Goal: Communication & Community: Answer question/provide support

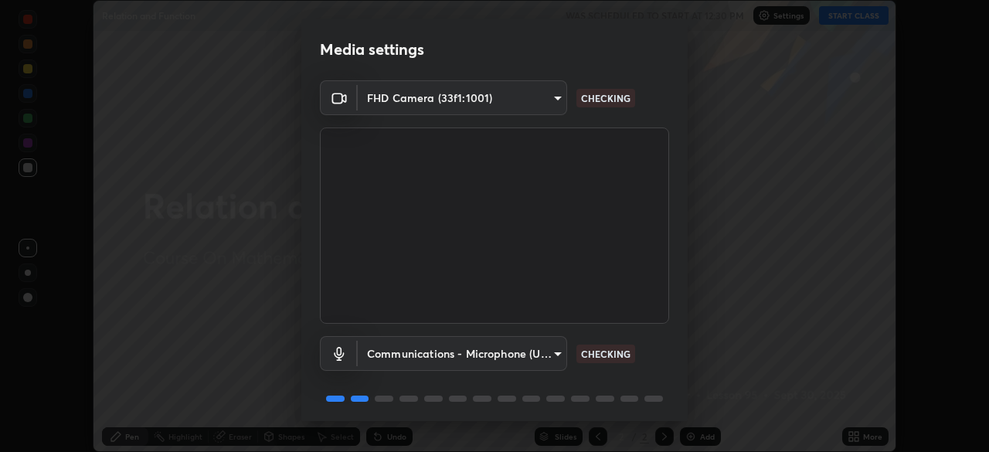
scroll to position [55, 0]
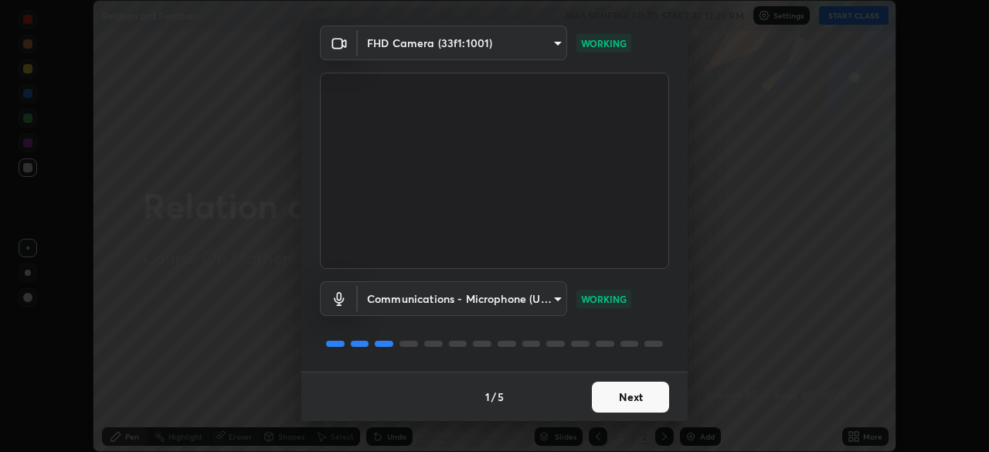
click at [618, 407] on button "Next" at bounding box center [630, 397] width 77 height 31
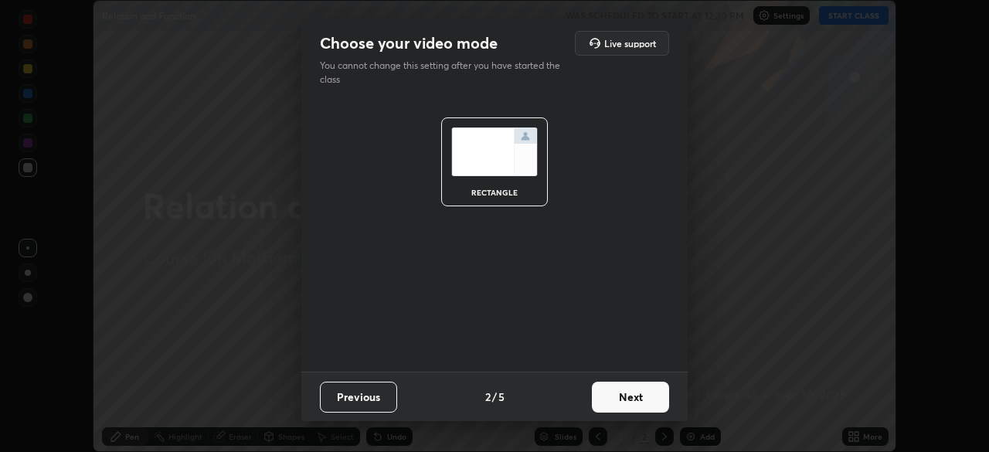
scroll to position [0, 0]
click at [624, 408] on button "Next" at bounding box center [630, 397] width 77 height 31
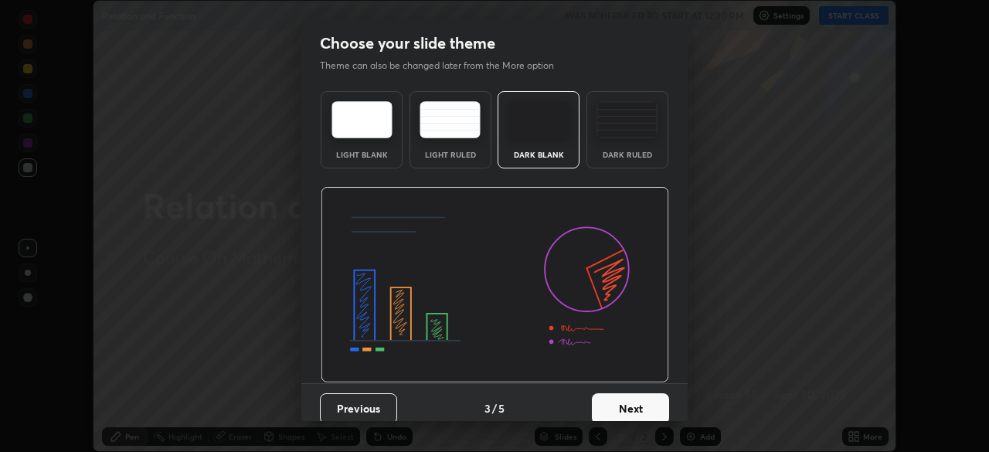
click at [628, 412] on button "Next" at bounding box center [630, 408] width 77 height 31
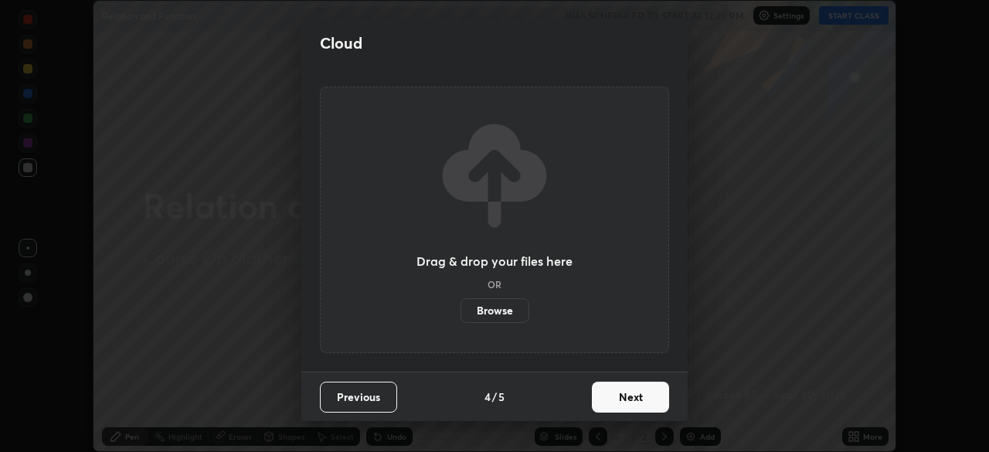
click at [631, 405] on button "Next" at bounding box center [630, 397] width 77 height 31
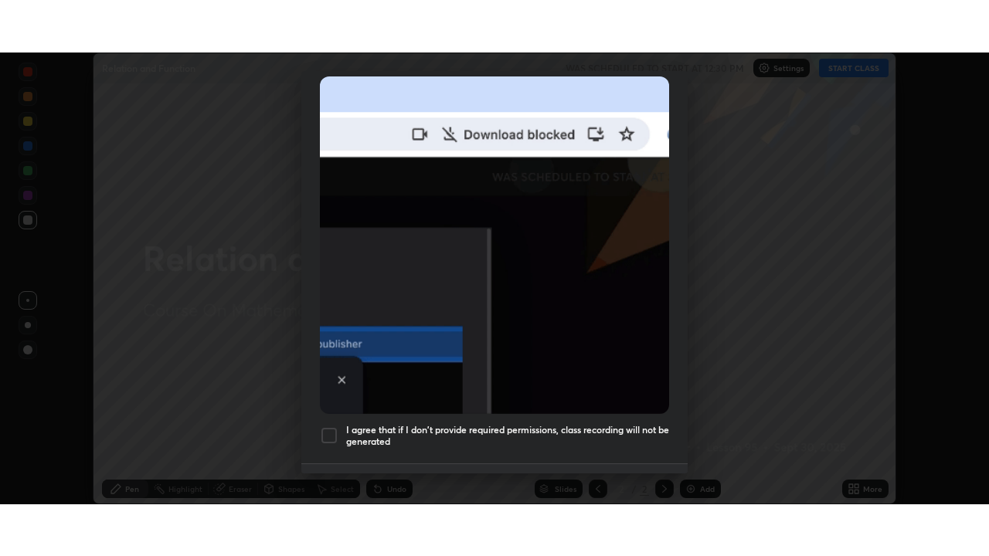
scroll to position [370, 0]
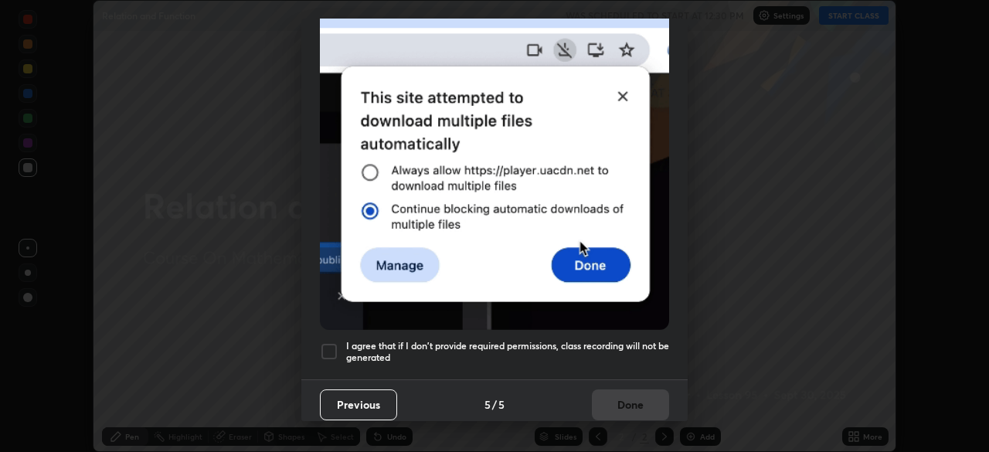
click at [326, 346] on div at bounding box center [329, 351] width 19 height 19
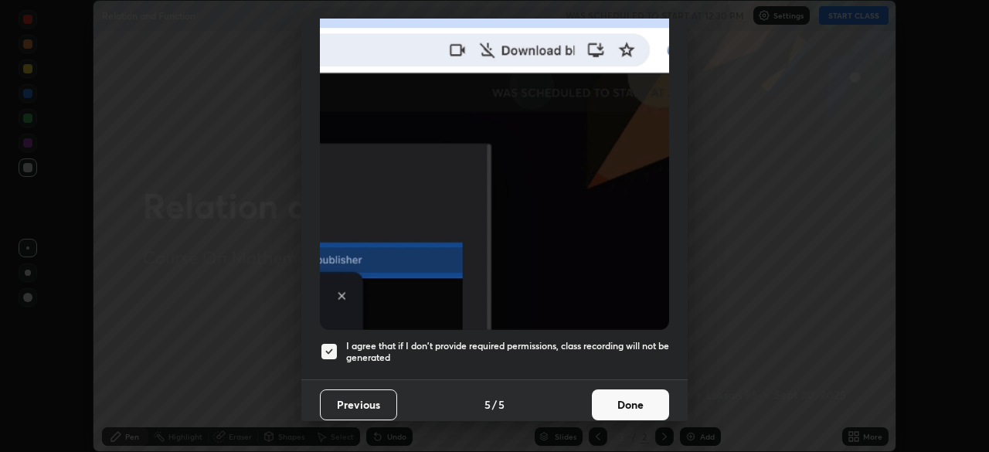
click at [614, 406] on button "Done" at bounding box center [630, 404] width 77 height 31
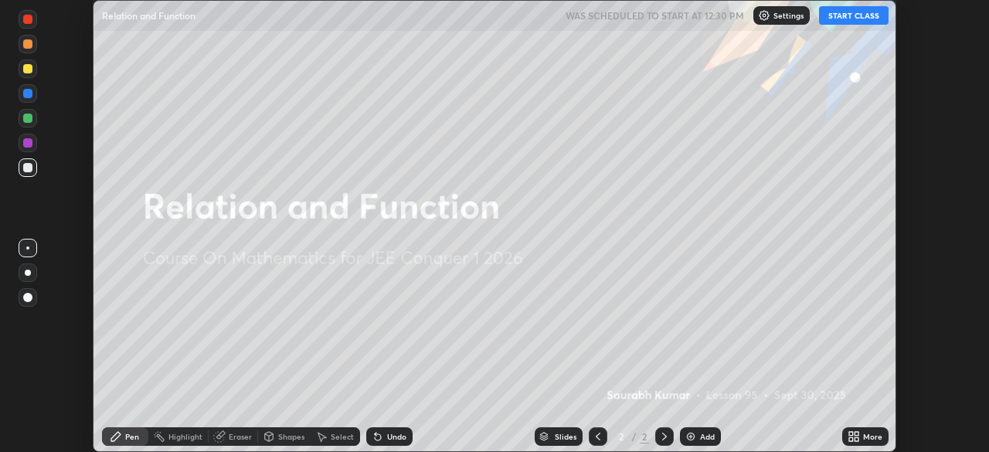
click at [852, 437] on icon at bounding box center [854, 436] width 12 height 12
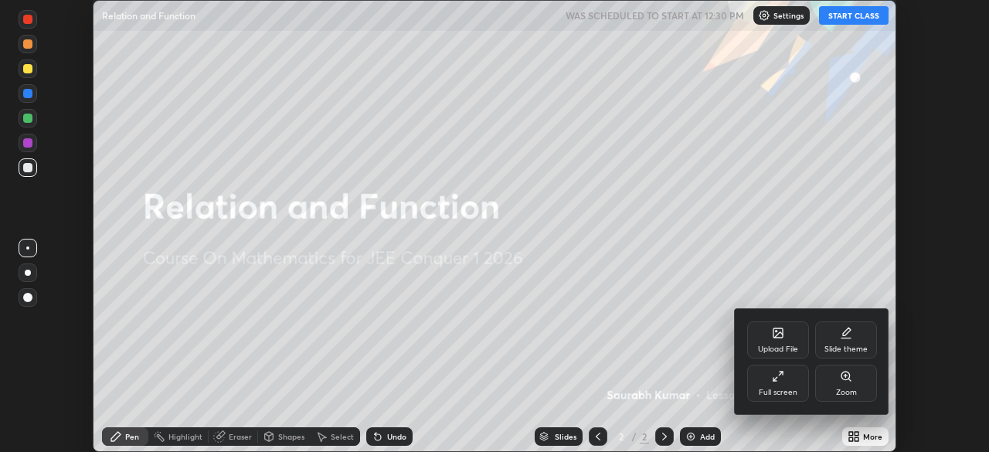
click at [783, 378] on icon at bounding box center [778, 376] width 12 height 12
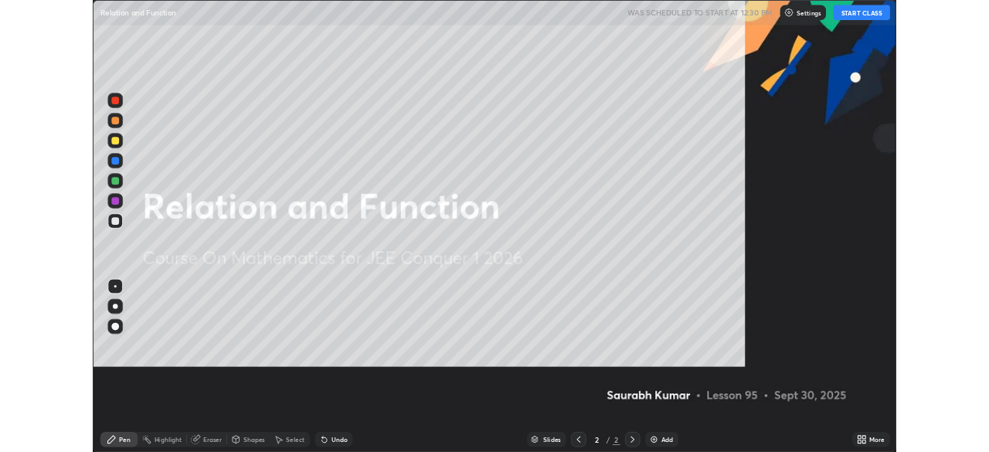
scroll to position [556, 989]
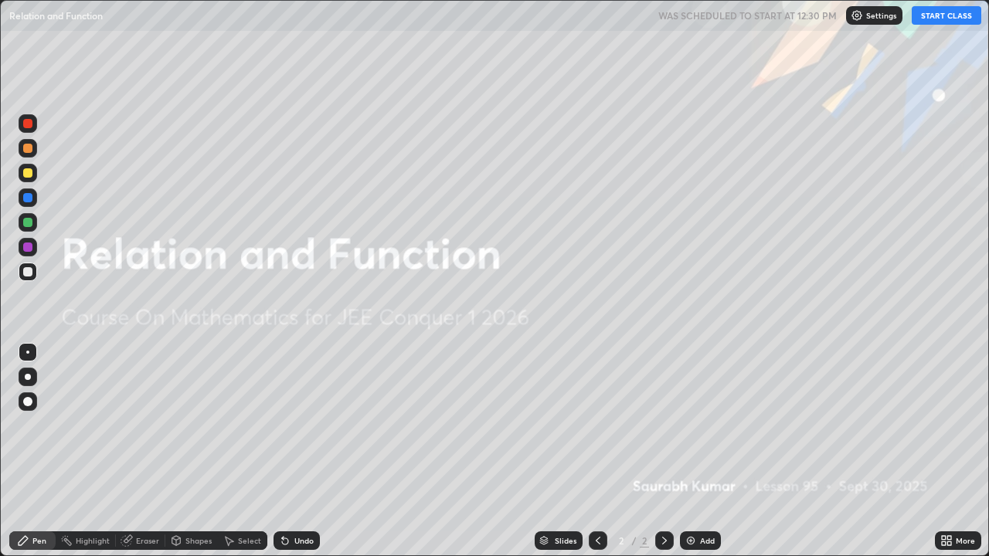
click at [940, 19] on button "START CLASS" at bounding box center [947, 15] width 70 height 19
click at [692, 451] on img at bounding box center [691, 541] width 12 height 12
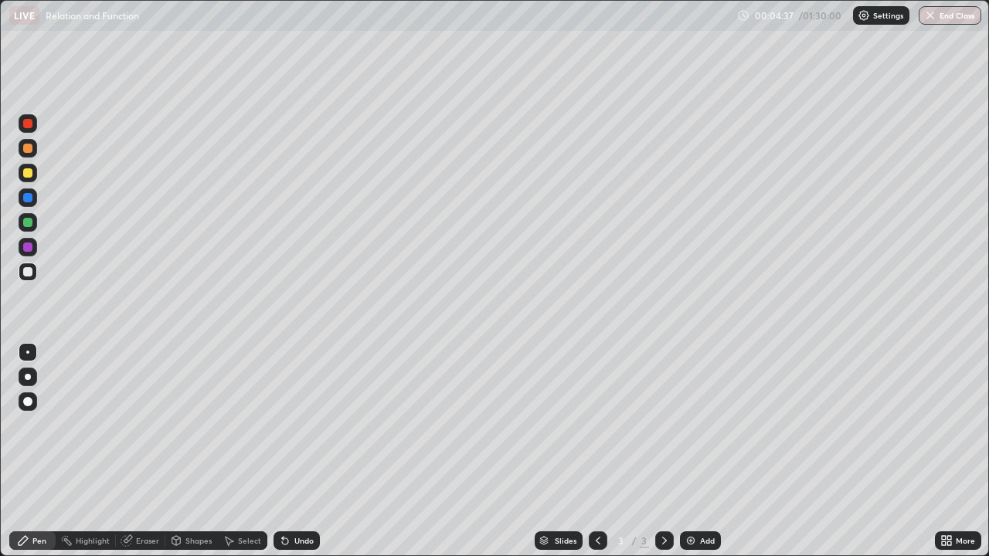
click at [692, 451] on img at bounding box center [691, 541] width 12 height 12
click at [688, 451] on img at bounding box center [691, 541] width 12 height 12
click at [687, 451] on img at bounding box center [691, 541] width 12 height 12
click at [692, 451] on img at bounding box center [691, 541] width 12 height 12
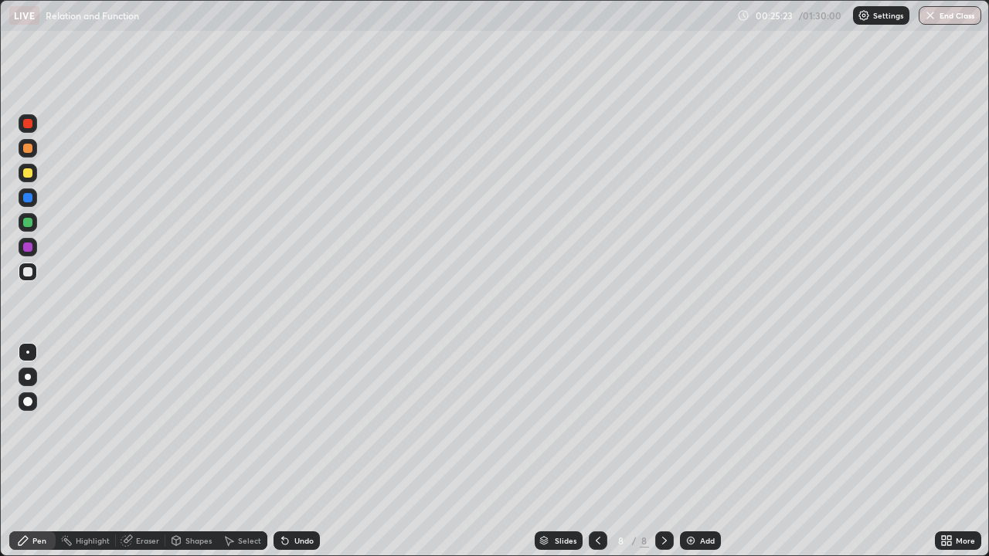
click at [686, 451] on img at bounding box center [691, 541] width 12 height 12
click at [161, 451] on div "Eraser" at bounding box center [140, 541] width 49 height 19
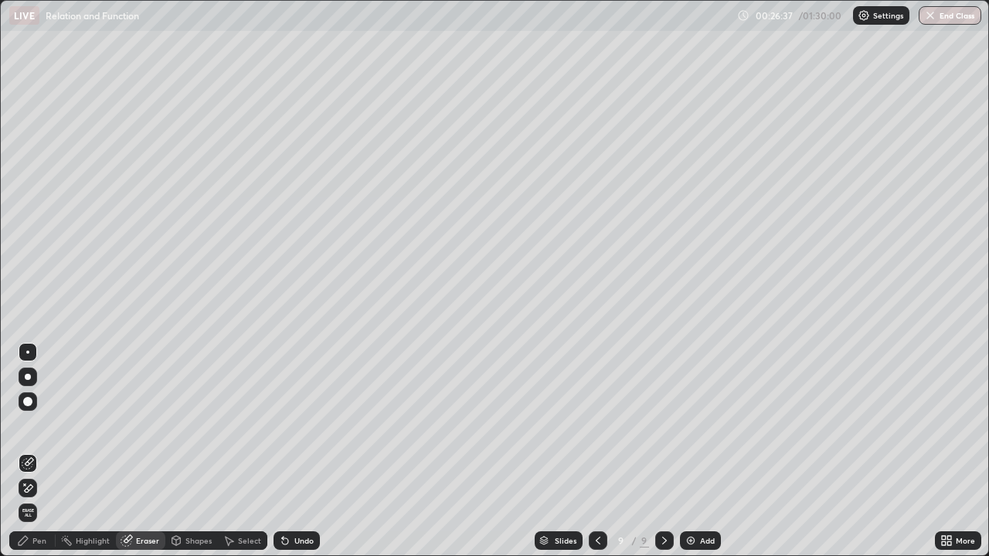
click at [43, 451] on div "Pen" at bounding box center [39, 541] width 14 height 8
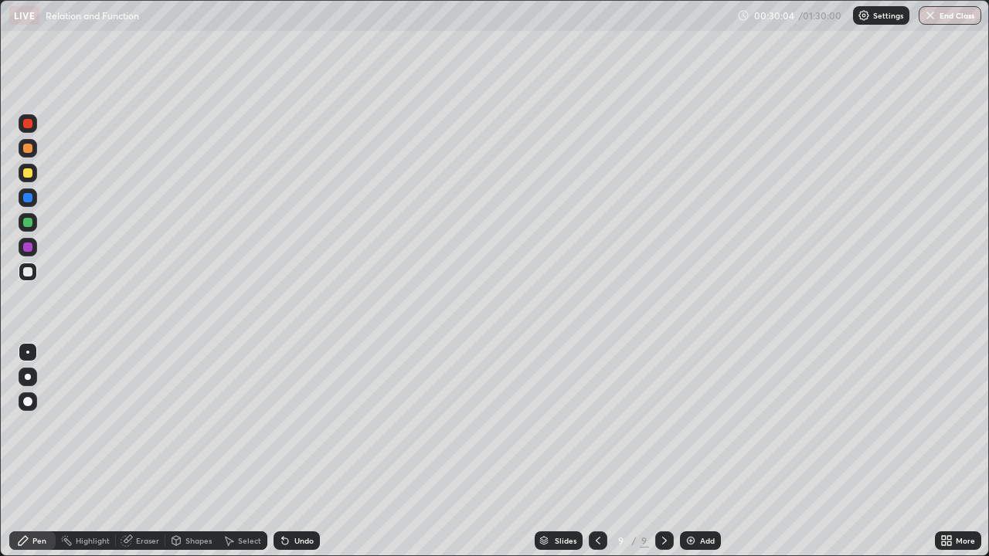
click at [695, 451] on img at bounding box center [691, 541] width 12 height 12
click at [596, 451] on icon at bounding box center [597, 541] width 12 height 12
click at [663, 451] on icon at bounding box center [664, 541] width 5 height 8
click at [284, 451] on icon at bounding box center [285, 542] width 6 height 6
click at [693, 451] on div "Add" at bounding box center [700, 541] width 41 height 19
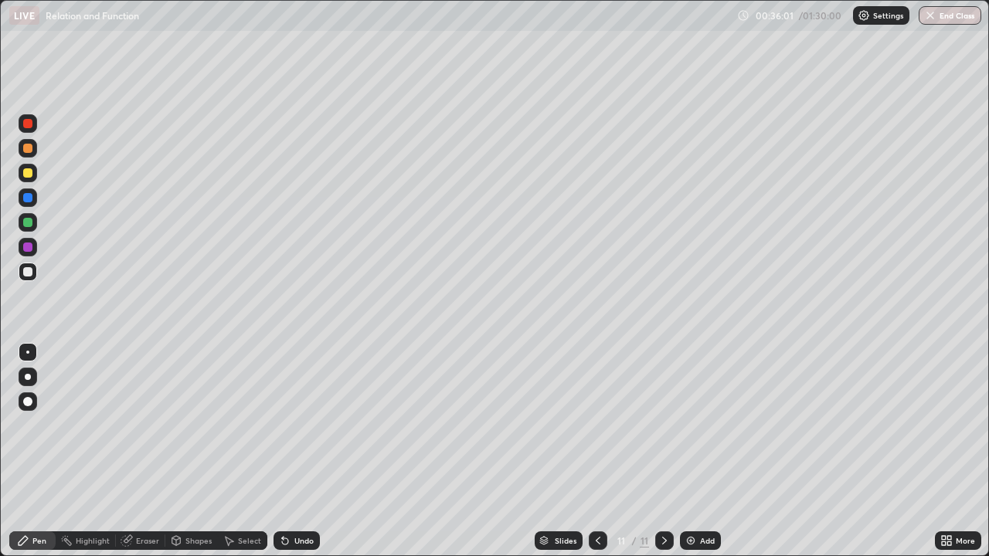
click at [694, 451] on img at bounding box center [691, 541] width 12 height 12
click at [688, 451] on img at bounding box center [691, 541] width 12 height 12
click at [690, 451] on img at bounding box center [691, 541] width 12 height 12
click at [137, 451] on div "Eraser" at bounding box center [147, 541] width 23 height 8
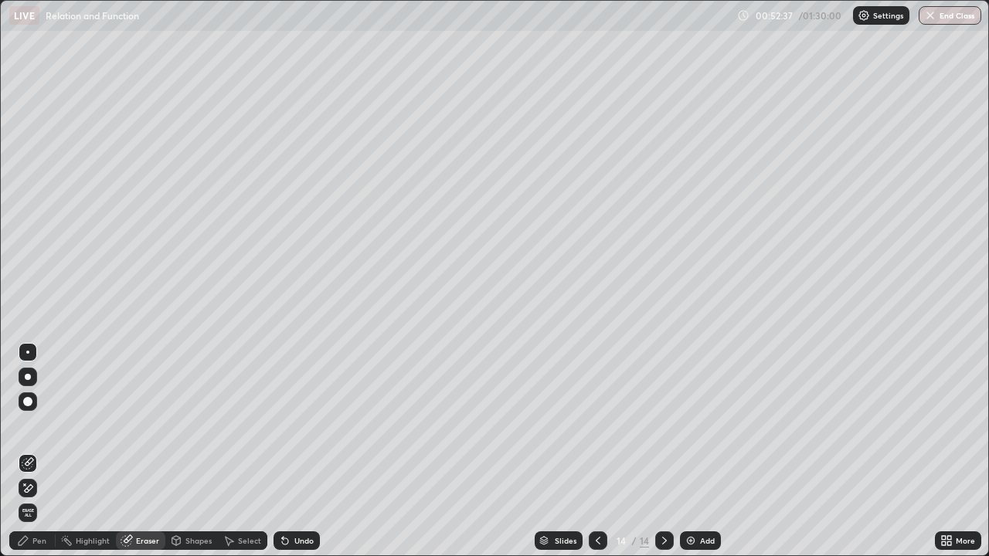
click at [44, 451] on div "Pen" at bounding box center [39, 541] width 14 height 8
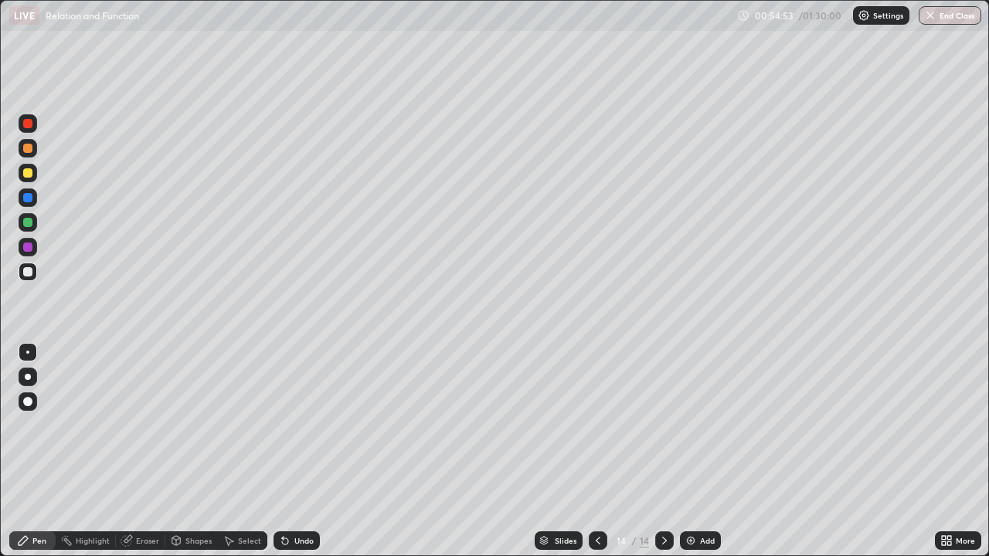
click at [688, 451] on img at bounding box center [691, 541] width 12 height 12
click at [144, 451] on div "Eraser" at bounding box center [140, 541] width 49 height 19
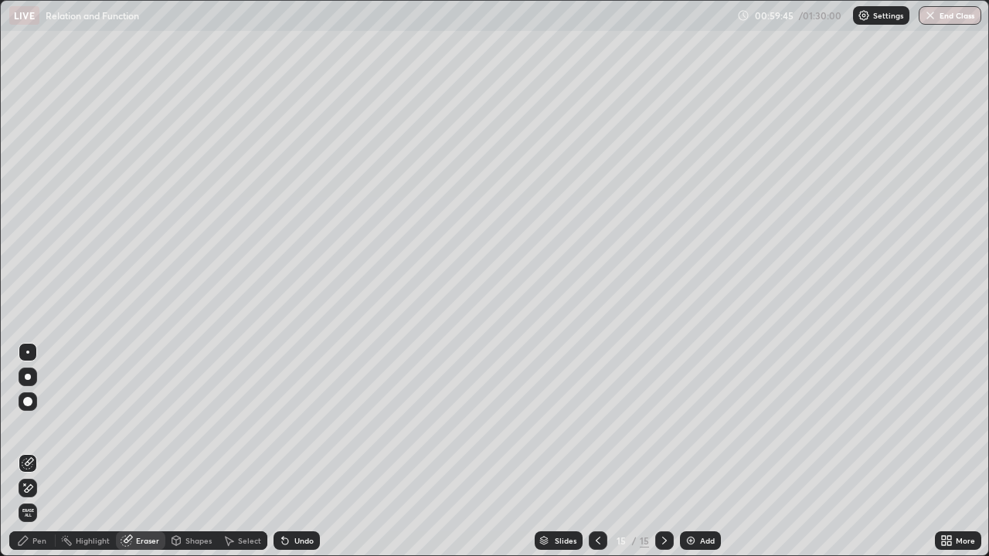
click at [41, 451] on div "Pen" at bounding box center [39, 541] width 14 height 8
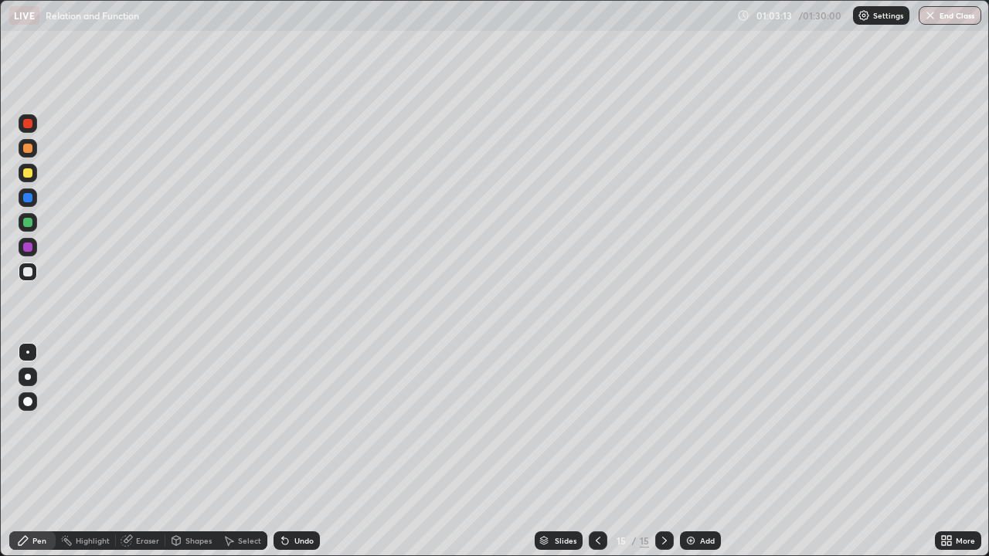
click at [924, 20] on img "button" at bounding box center [930, 15] width 12 height 12
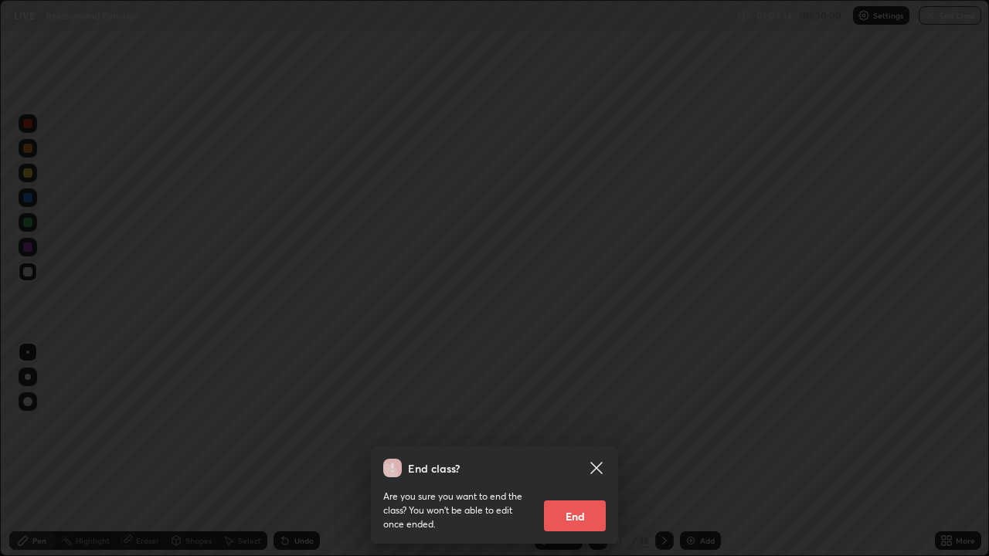
click at [588, 451] on button "End" at bounding box center [575, 516] width 62 height 31
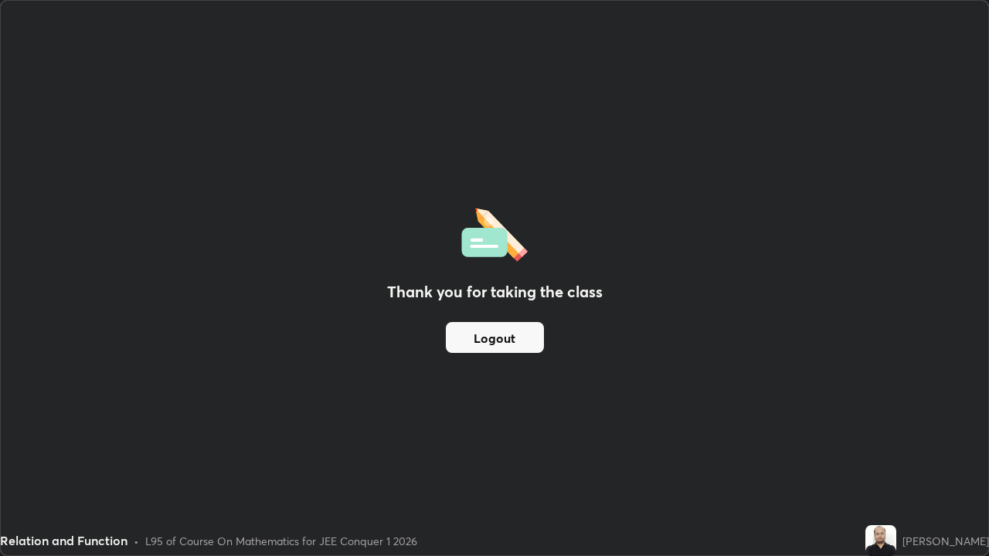
click at [498, 342] on button "Logout" at bounding box center [495, 337] width 98 height 31
click at [494, 340] on button "Logout" at bounding box center [495, 337] width 98 height 31
click at [488, 335] on button "Logout" at bounding box center [495, 337] width 98 height 31
click at [473, 325] on button "Logout" at bounding box center [495, 337] width 98 height 31
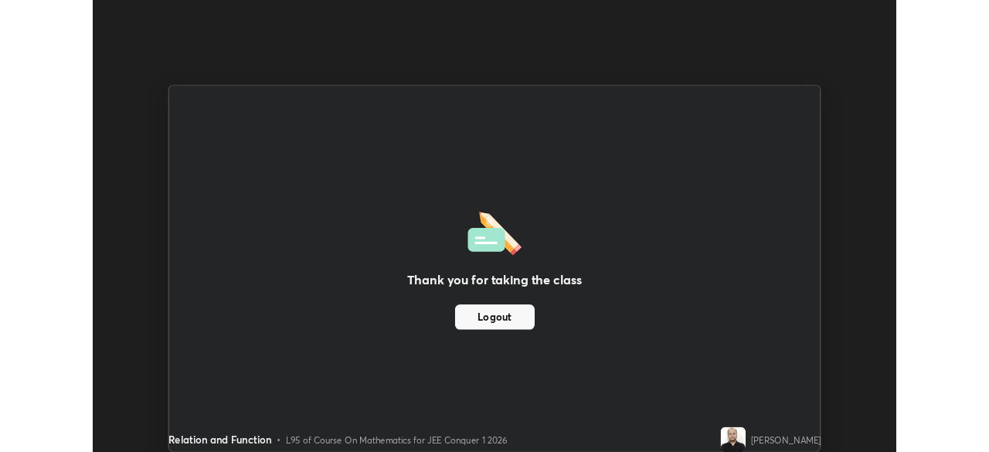
scroll to position [76812, 76275]
